Goal: Task Accomplishment & Management: Manage account settings

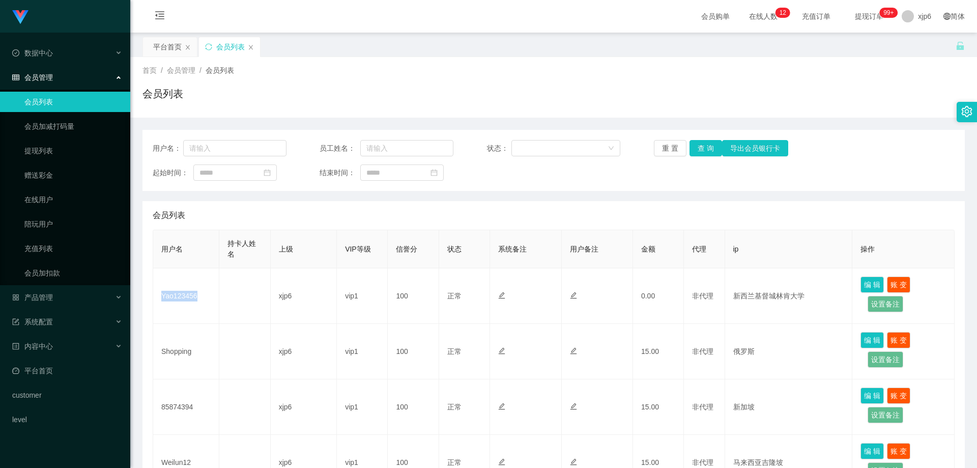
scroll to position [204, 0]
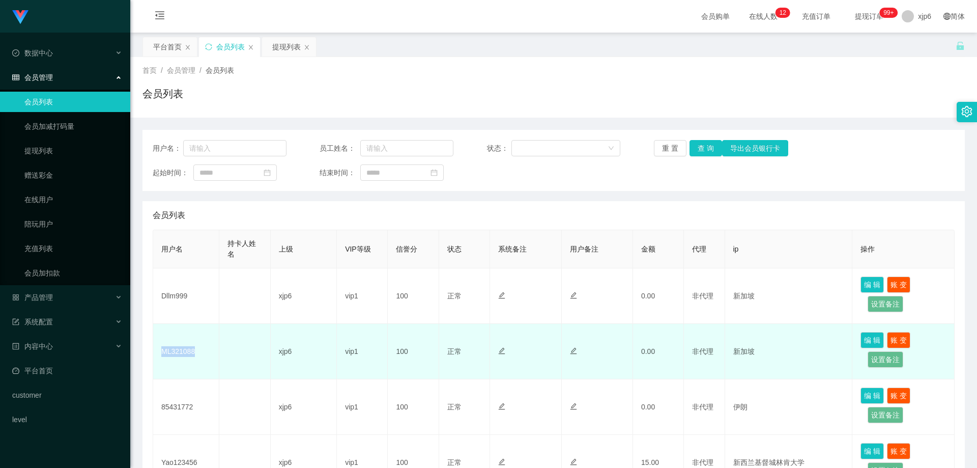
drag, startPoint x: 208, startPoint y: 348, endPoint x: 160, endPoint y: 351, distance: 48.0
click at [160, 351] on td "ML321088" at bounding box center [186, 351] width 66 height 55
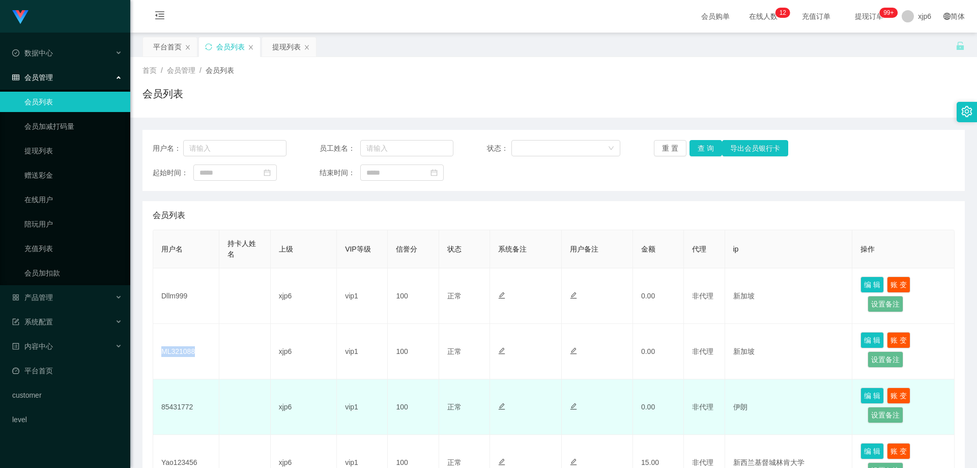
copy td "ML321088"
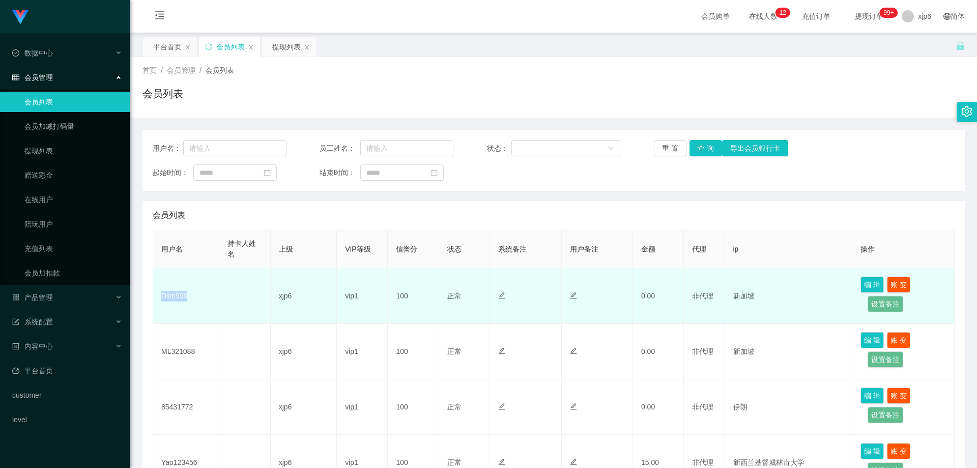
drag, startPoint x: 202, startPoint y: 296, endPoint x: 160, endPoint y: 297, distance: 42.3
click at [160, 295] on td "Dllm999" at bounding box center [186, 295] width 66 height 55
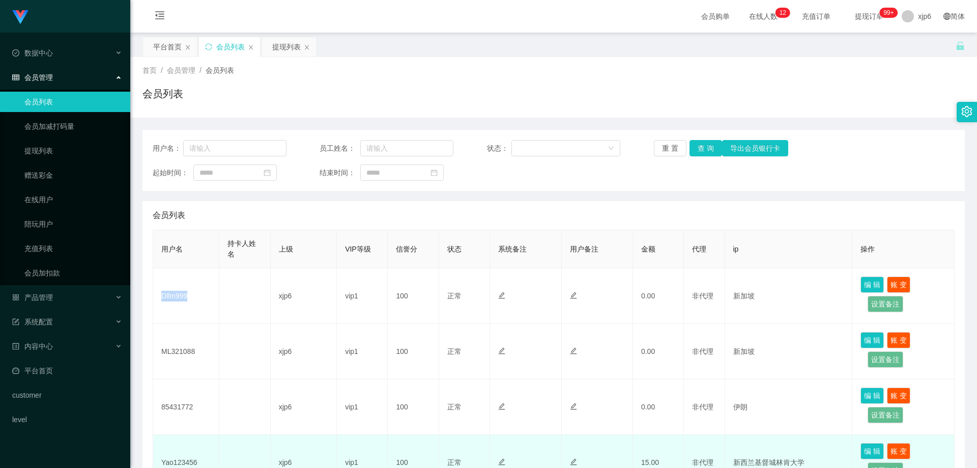
copy td "Dllm999"
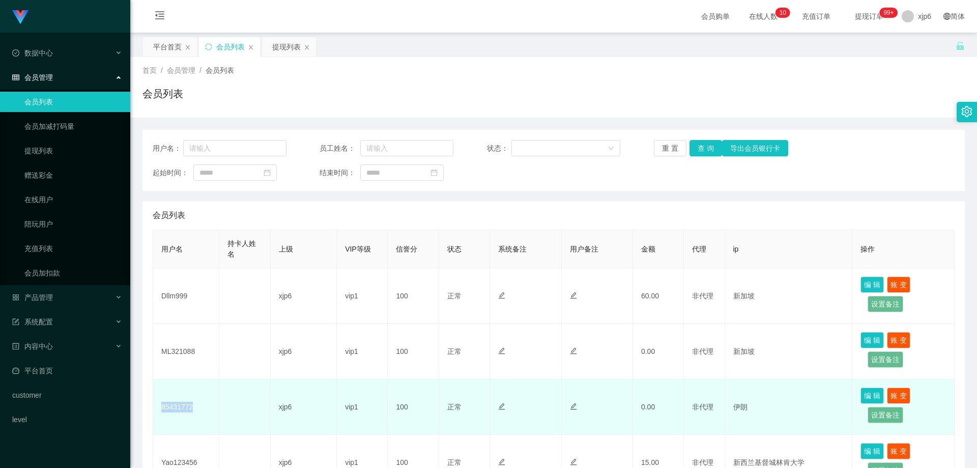
scroll to position [51, 0]
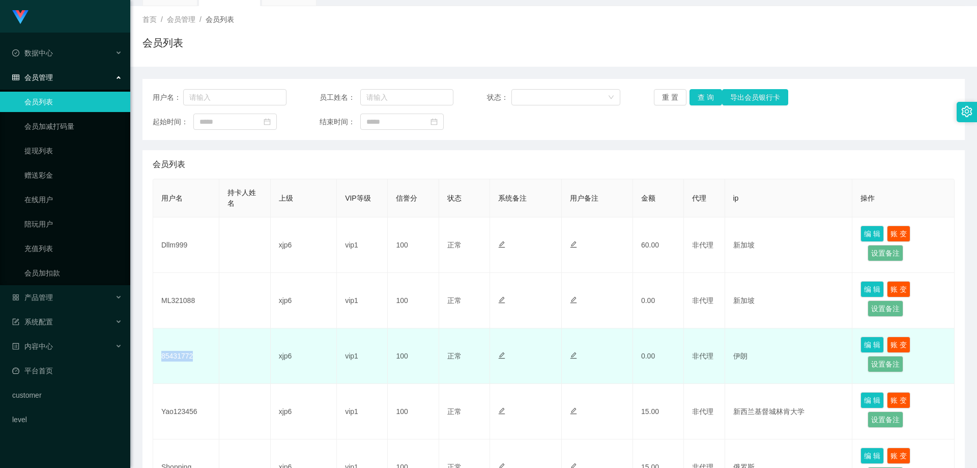
click at [159, 358] on td "85431772" at bounding box center [186, 355] width 66 height 55
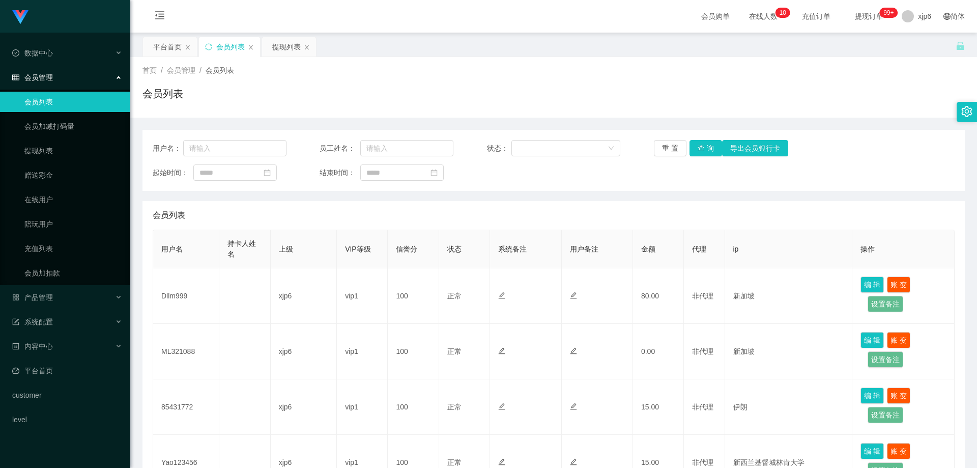
scroll to position [153, 0]
